Goal: Transaction & Acquisition: Purchase product/service

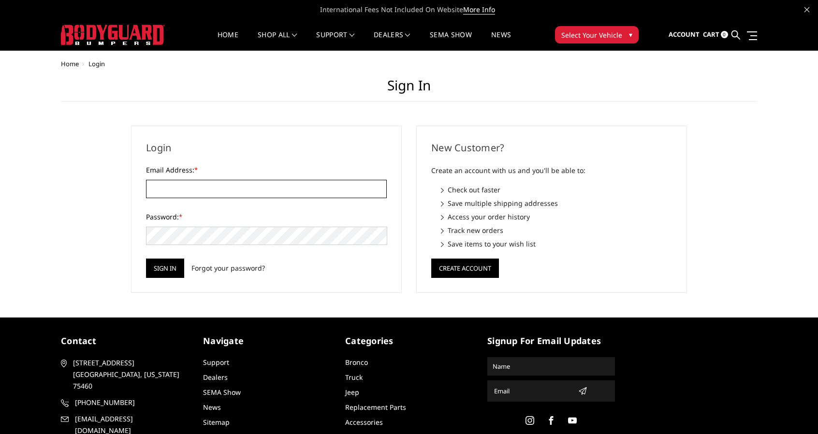
type input "jbethel2@gmail.com"
click at [112, 38] on img at bounding box center [113, 35] width 104 height 20
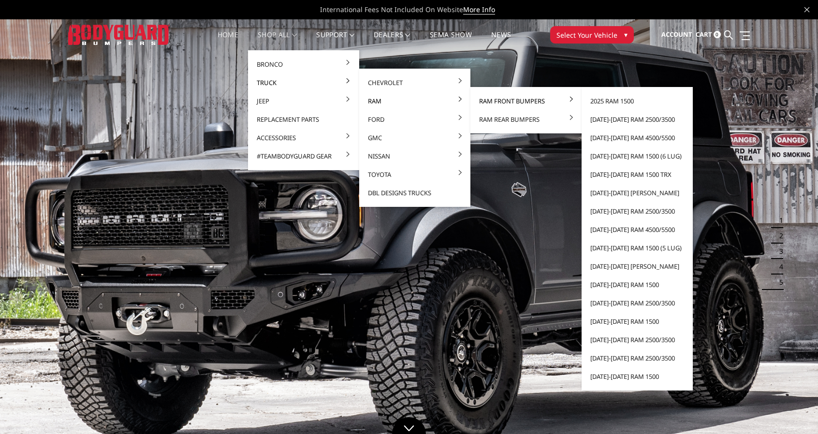
click at [494, 98] on link "Ram Front Bumpers" at bounding box center [526, 101] width 104 height 18
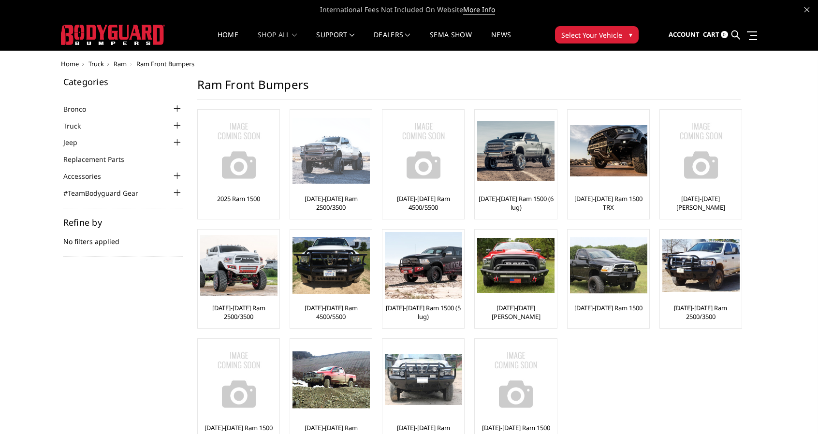
click at [332, 205] on link "[DATE]-[DATE] Ram 2500/3500" at bounding box center [331, 202] width 77 height 17
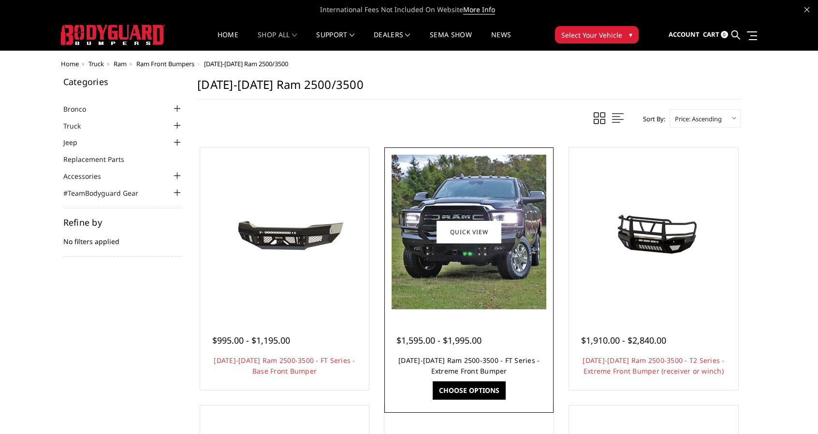
click at [459, 359] on link "2019-2025 Ram 2500-3500 - FT Series - Extreme Front Bumper" at bounding box center [469, 366] width 141 height 20
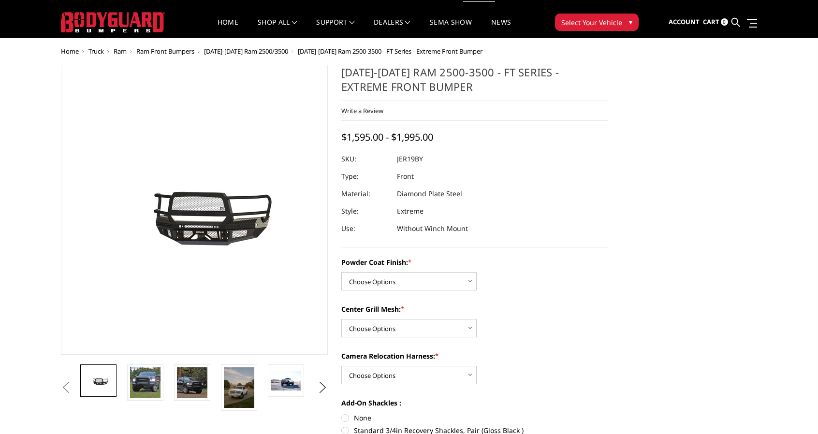
scroll to position [13, 0]
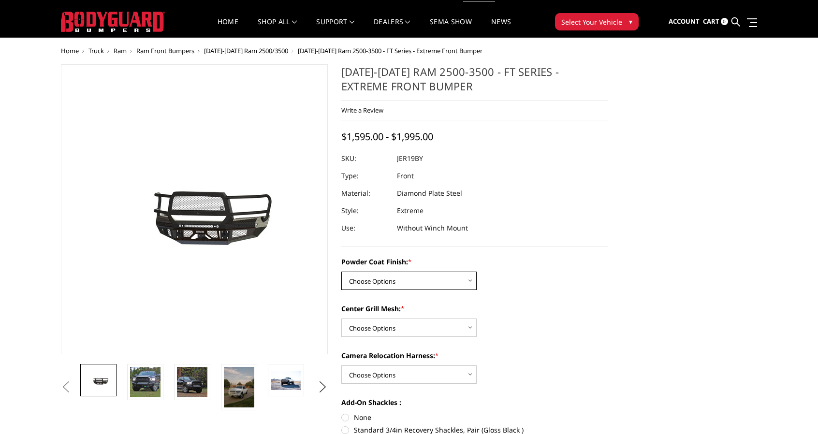
click at [396, 279] on select "Choose Options Bare Metal Gloss Black Powder Coat Textured Black Powder Coat" at bounding box center [408, 281] width 135 height 18
select select "3216"
click at [341, 272] on select "Choose Options Bare Metal Gloss Black Powder Coat Textured Black Powder Coat" at bounding box center [408, 281] width 135 height 18
click at [362, 331] on select "Choose Options WITH Expanded Metal in Center Grill WITHOUT Expanded Metal in Ce…" at bounding box center [408, 328] width 135 height 18
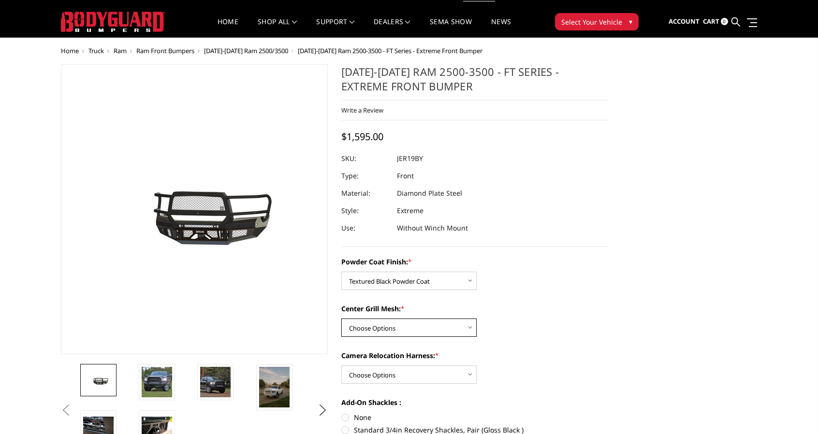
select select "3217"
click at [341, 319] on select "Choose Options WITH Expanded Metal in Center Grill WITHOUT Expanded Metal in Ce…" at bounding box center [408, 328] width 135 height 18
click at [370, 378] on select "Choose Options WITH Camera Relocation Harness WITHOUT Camera Relocation Harness" at bounding box center [408, 375] width 135 height 18
select select "3219"
click at [341, 366] on select "Choose Options WITH Camera Relocation Harness WITHOUT Camera Relocation Harness" at bounding box center [408, 375] width 135 height 18
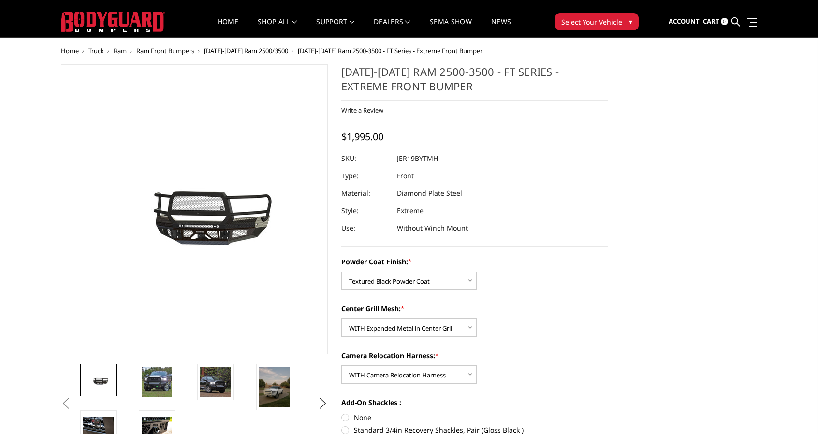
click at [384, 86] on h1 "2019-2025 Ram 2500-3500 - FT Series - Extreme Front Bumper" at bounding box center [474, 82] width 267 height 36
drag, startPoint x: 426, startPoint y: 85, endPoint x: 338, endPoint y: 71, distance: 89.1
click at [338, 71] on section "2019-2025 Ram 2500-3500 - FT Series - Extreme Front Bumper Write a Review Write…" at bounding box center [475, 303] width 281 height 479
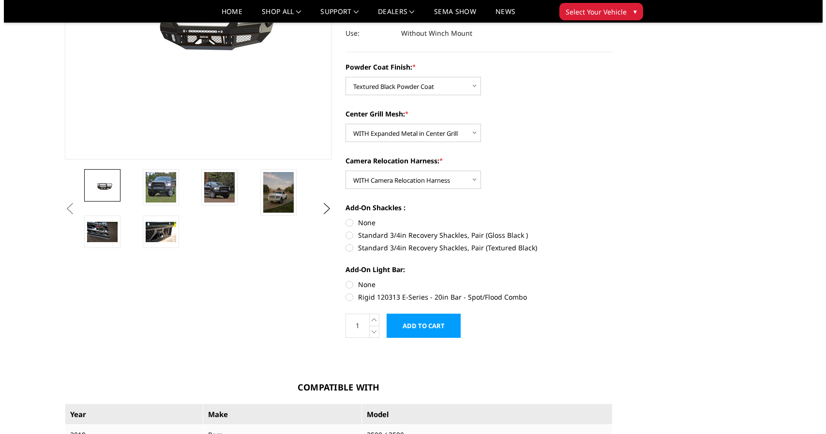
scroll to position [181, 0]
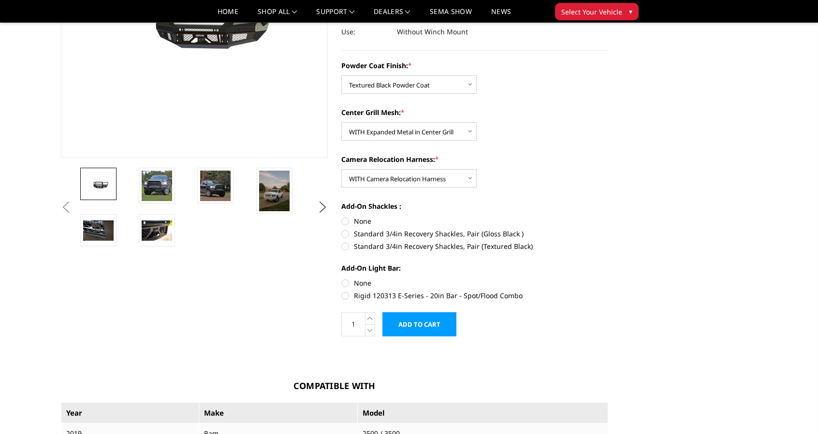
click at [411, 323] on input "Add to Cart" at bounding box center [420, 324] width 74 height 24
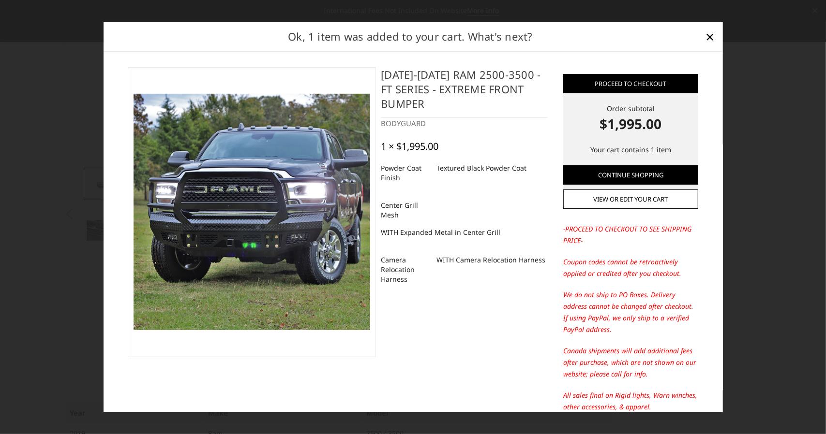
click at [410, 88] on h4 "2019-2025 Ram 2500-3500 - FT Series - Extreme Front Bumper" at bounding box center [464, 92] width 167 height 51
drag, startPoint x: 431, startPoint y: 101, endPoint x: 356, endPoint y: 45, distance: 93.6
click at [356, 45] on div "Ok, 1 item was added to your cart. What's next? Proceed to checkout Order subto…" at bounding box center [413, 217] width 619 height 391
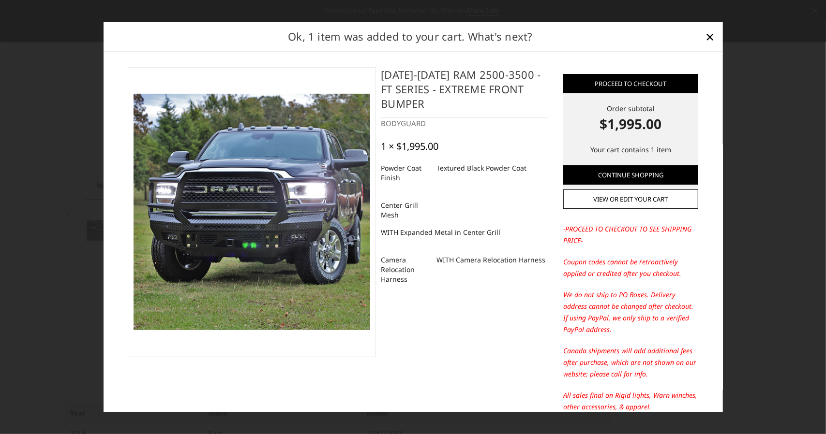
drag, startPoint x: 429, startPoint y: 108, endPoint x: 381, endPoint y: 70, distance: 61.3
click at [381, 70] on h4 "2019-2025 Ram 2500-3500 - FT Series - Extreme Front Bumper" at bounding box center [464, 92] width 167 height 51
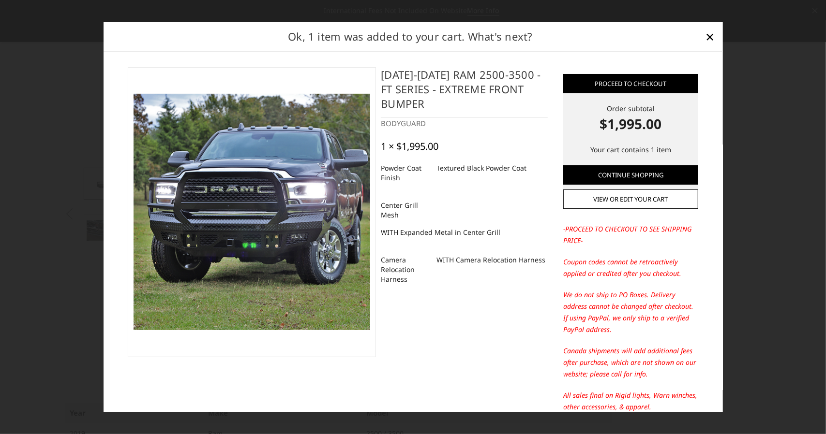
click at [381, 70] on h4 "2019-2025 Ram 2500-3500 - FT Series - Extreme Front Bumper" at bounding box center [464, 92] width 167 height 51
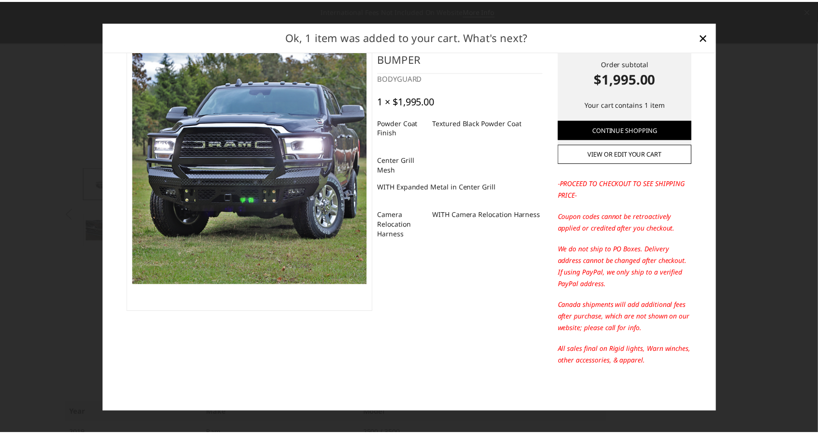
scroll to position [0, 0]
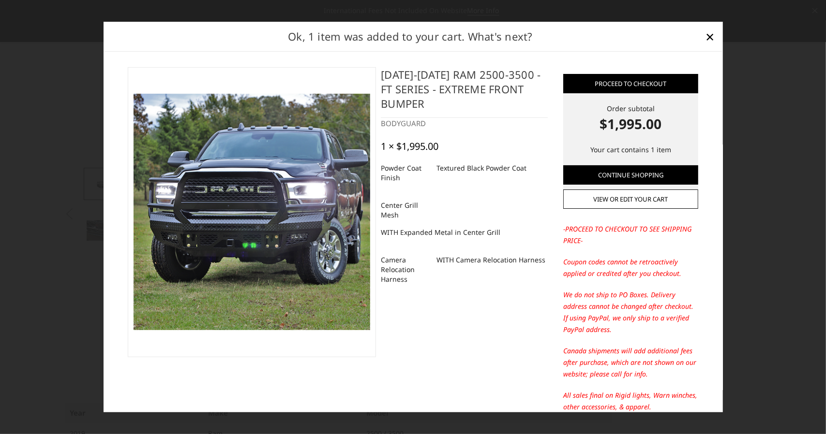
click at [53, 70] on div at bounding box center [413, 217] width 826 height 434
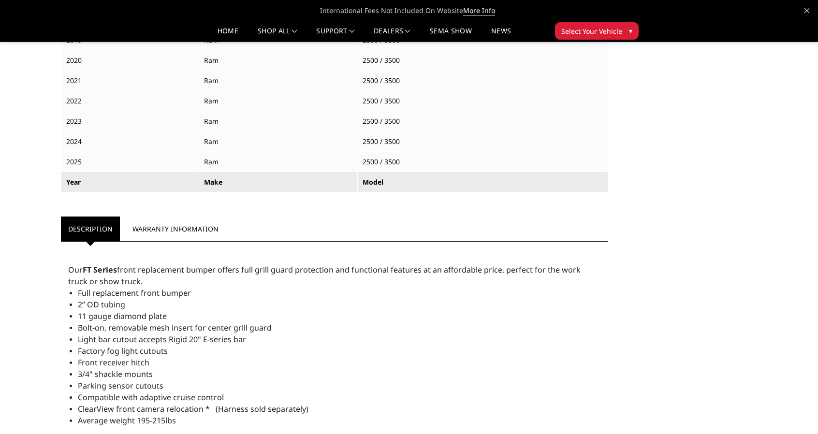
scroll to position [704, 0]
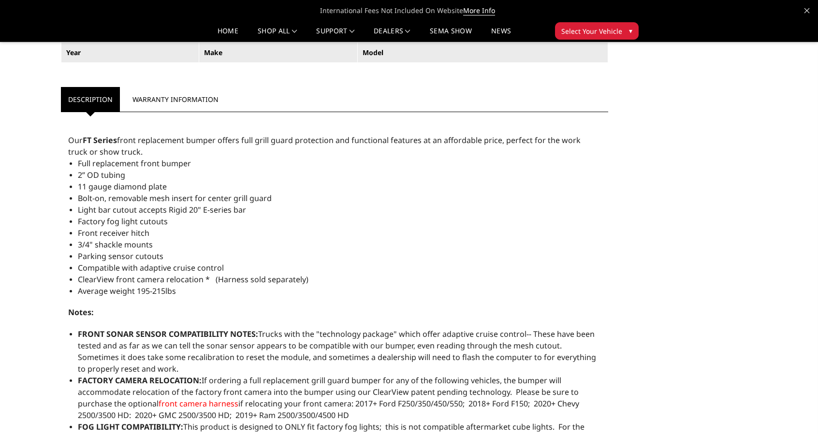
click at [183, 289] on li "Average weight 195-215lbs" at bounding box center [339, 291] width 523 height 12
drag, startPoint x: 183, startPoint y: 289, endPoint x: 59, endPoint y: 192, distance: 157.8
click at [59, 192] on article "Compatible With Year Make Model 2019 Ram 2500 / 3500 2020 Ram 2500 / 3500 2021 …" at bounding box center [334, 245] width 561 height 787
drag, startPoint x: 66, startPoint y: 137, endPoint x: 187, endPoint y: 241, distance: 159.4
click at [187, 241] on div "Our FT Series front replacement bumper offers full grill guard protection and f…" at bounding box center [334, 377] width 547 height 521
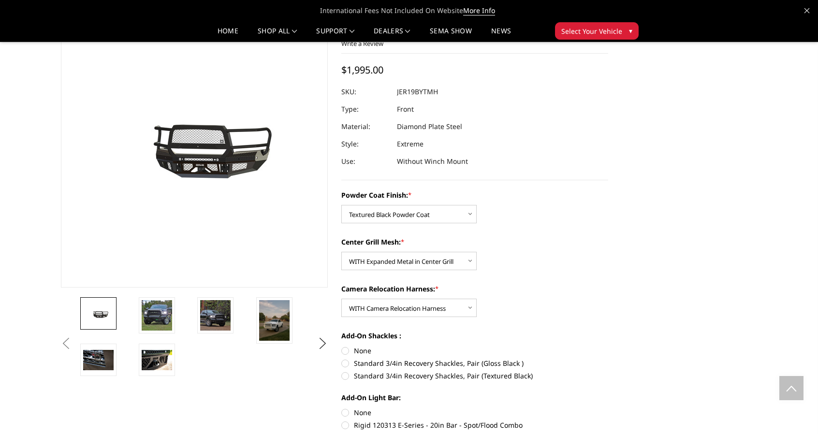
scroll to position [0, 0]
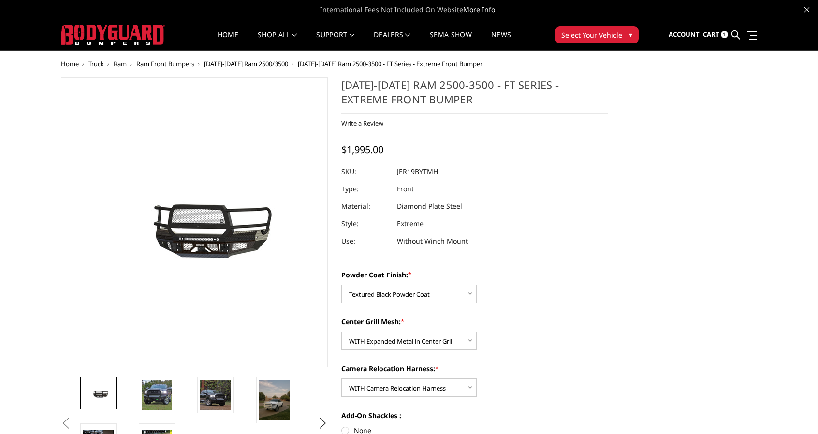
click at [276, 65] on span "[DATE]-[DATE] Ram 2500/3500" at bounding box center [246, 63] width 84 height 9
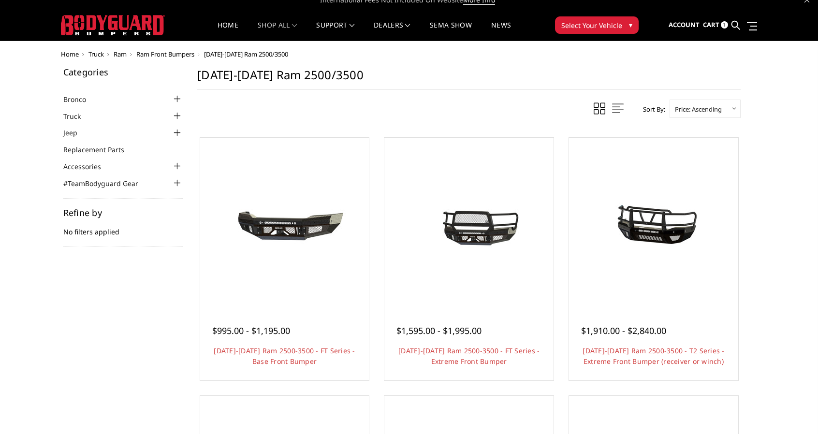
scroll to position [8, 0]
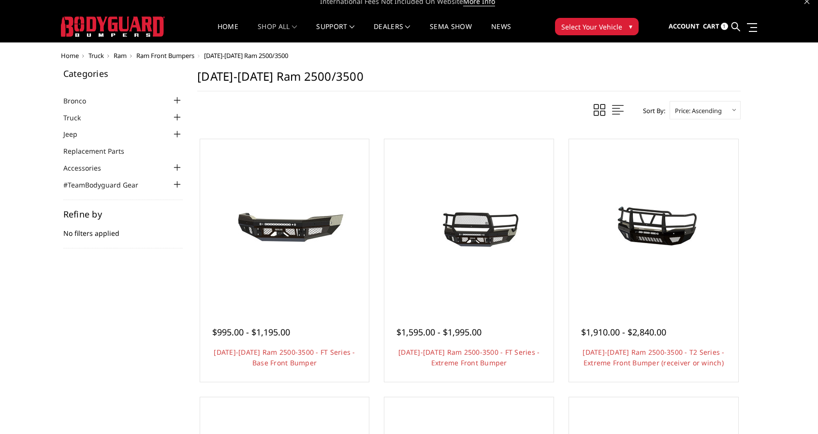
click at [122, 55] on span "Ram" at bounding box center [120, 55] width 13 height 9
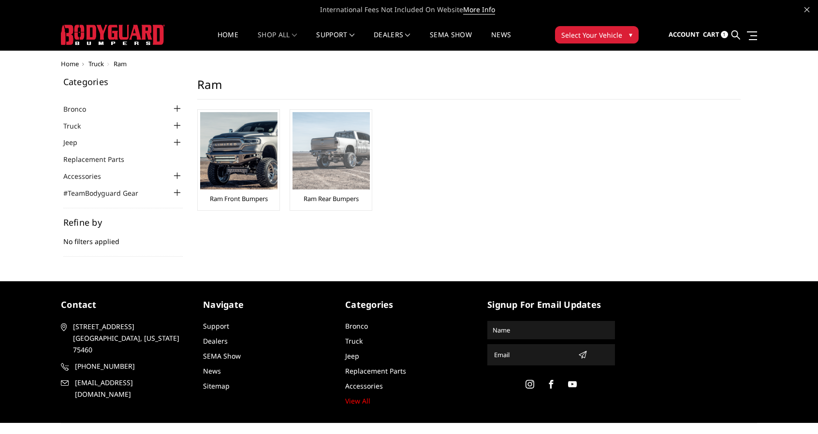
click at [329, 167] on img at bounding box center [331, 150] width 77 height 77
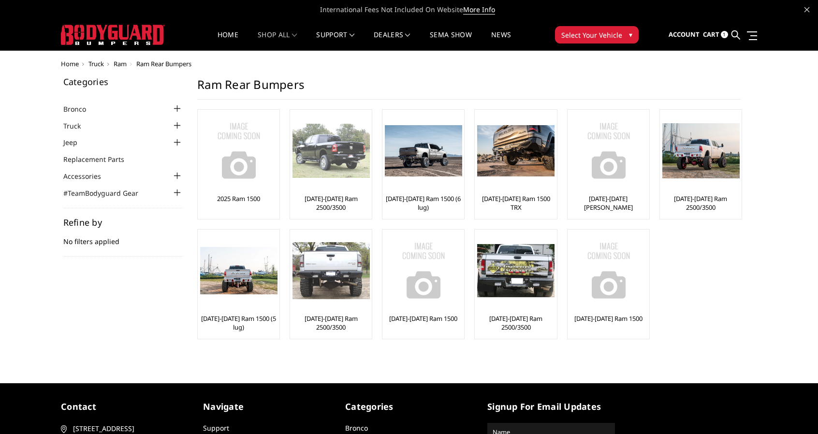
click at [332, 201] on link "[DATE]-[DATE] Ram 2500/3500" at bounding box center [331, 202] width 77 height 17
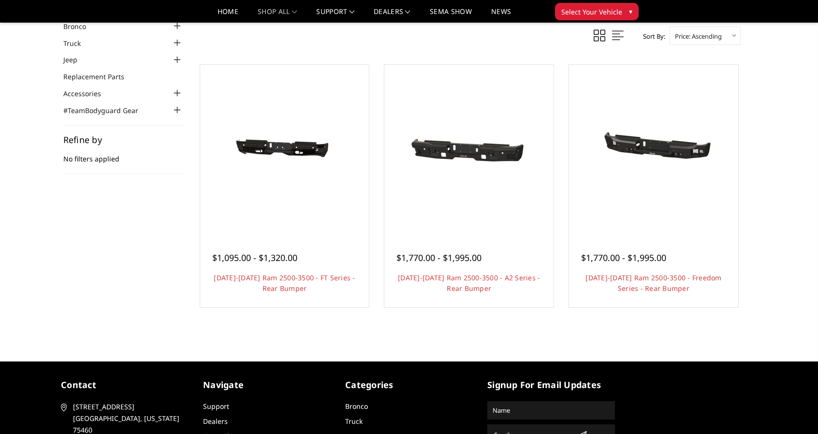
scroll to position [55, 0]
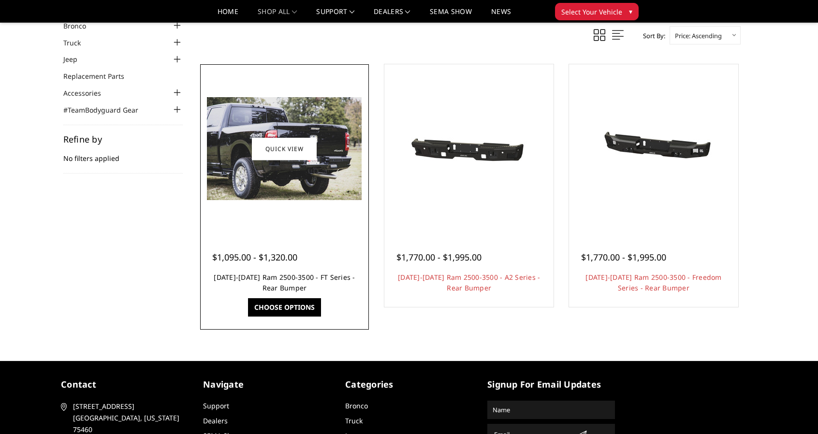
click at [266, 277] on link "[DATE]-[DATE] Ram 2500-3500 - FT Series - Rear Bumper" at bounding box center [284, 283] width 141 height 20
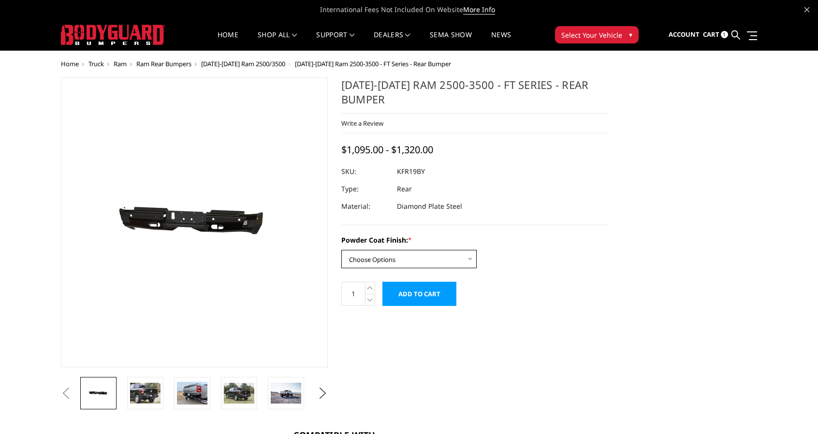
click at [382, 263] on select "Choose Options Bare Metal Gloss Black Powder Coat Textured Black Powder Coat" at bounding box center [408, 259] width 135 height 18
select select "3416"
click at [341, 250] on select "Choose Options Bare Metal Gloss Black Powder Coat Textured Black Powder Coat" at bounding box center [408, 259] width 135 height 18
